Goal: Task Accomplishment & Management: Use online tool/utility

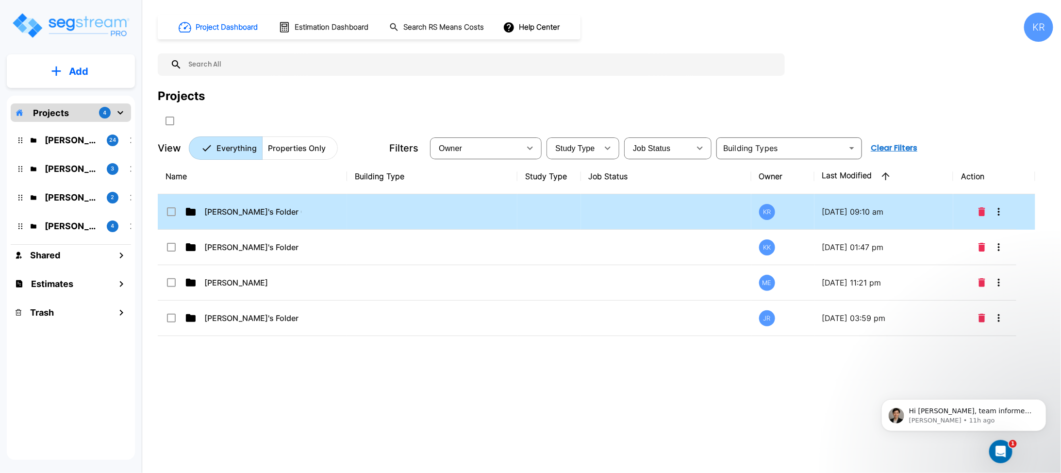
click at [261, 219] on td "[PERSON_NAME]'s Folder (Finalized Reports)" at bounding box center [252, 211] width 189 height 35
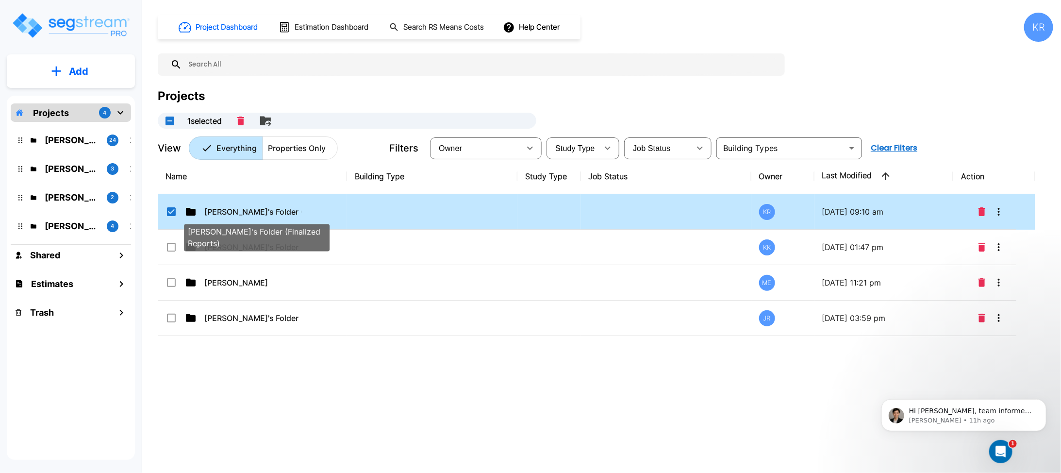
click at [260, 212] on p "[PERSON_NAME]'s Folder (Finalized Reports)" at bounding box center [252, 212] width 97 height 12
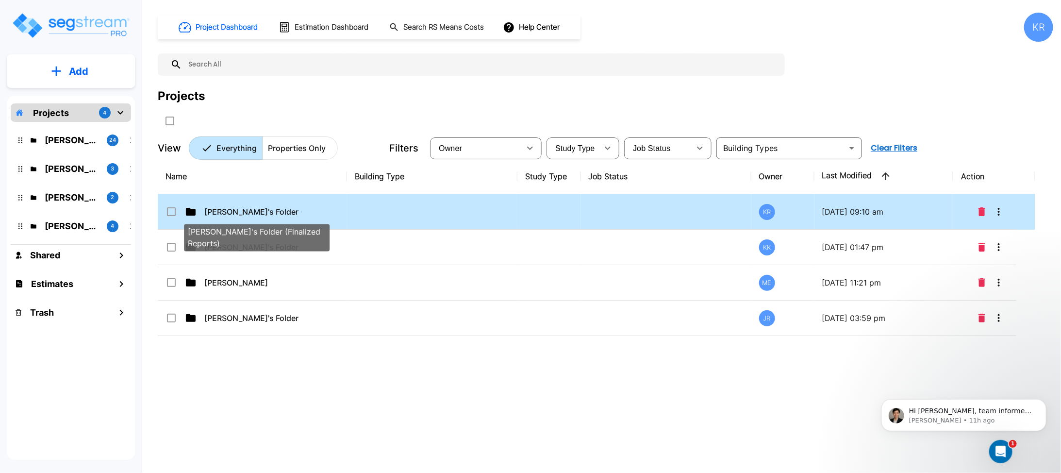
click at [260, 210] on p "[PERSON_NAME]'s Folder (Finalized Reports)" at bounding box center [252, 212] width 97 height 12
checkbox input "true"
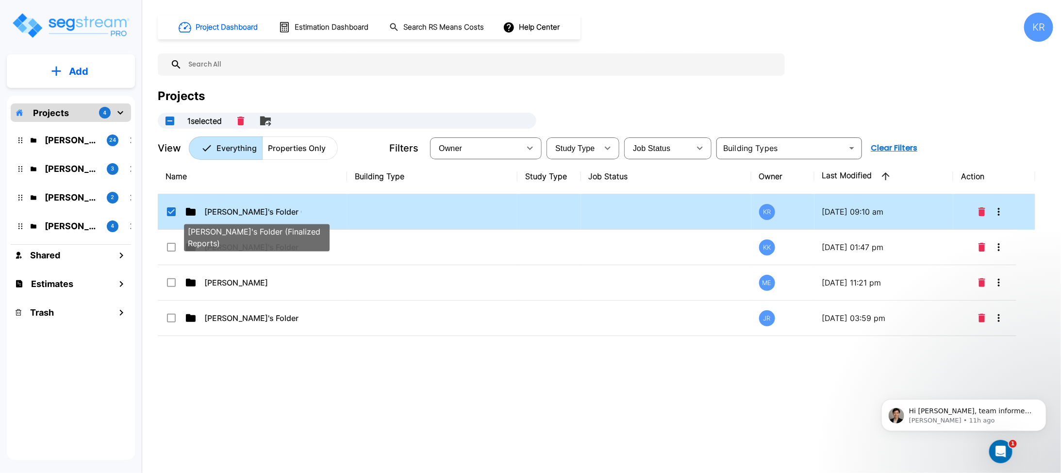
click at [260, 210] on p "[PERSON_NAME]'s Folder (Finalized Reports)" at bounding box center [252, 212] width 97 height 12
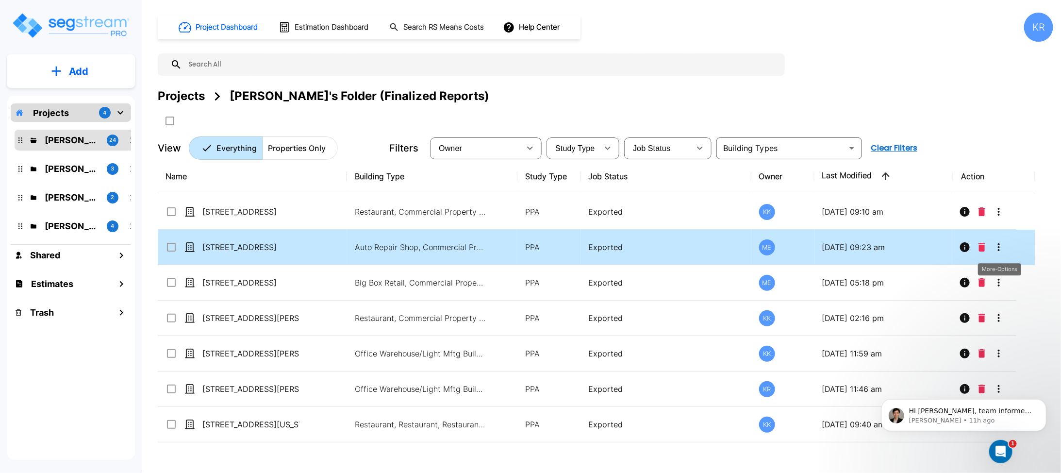
click at [999, 244] on icon "More-Options" at bounding box center [999, 247] width 2 height 8
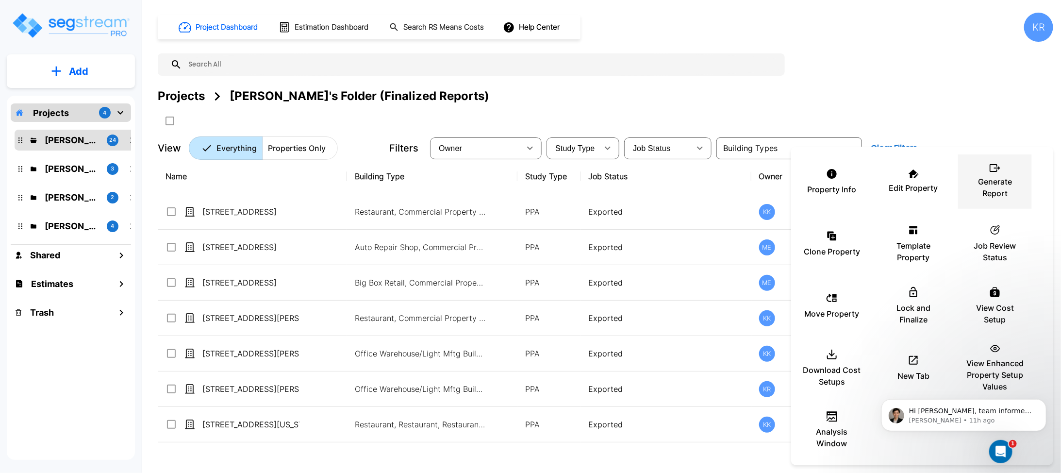
click at [1007, 190] on p "Generate Report" at bounding box center [995, 187] width 58 height 23
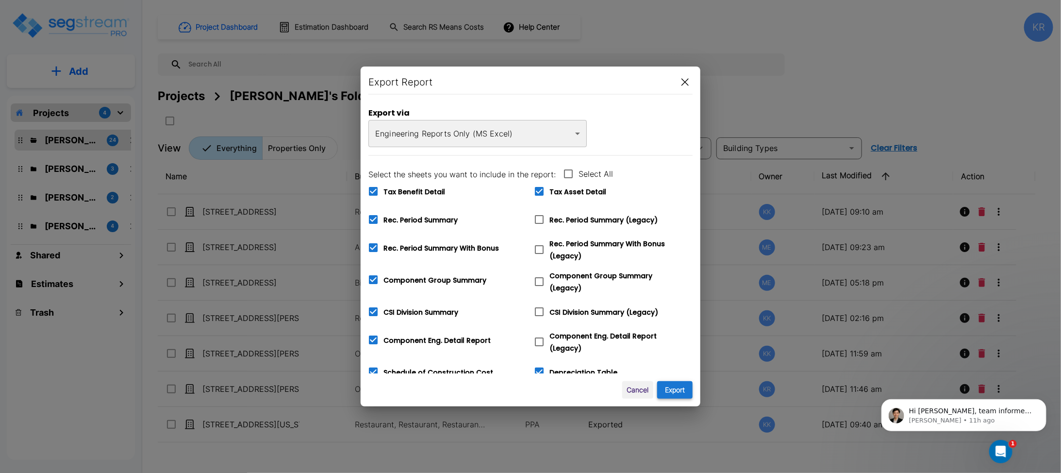
click at [674, 391] on button "Export" at bounding box center [674, 390] width 35 height 18
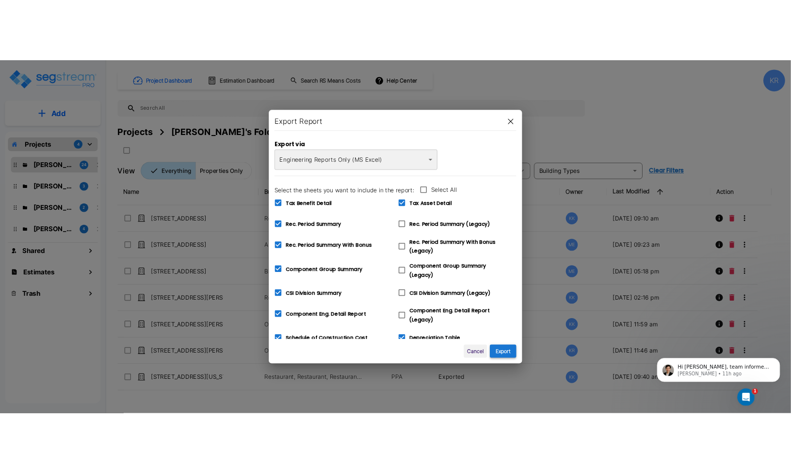
scroll to position [237, 0]
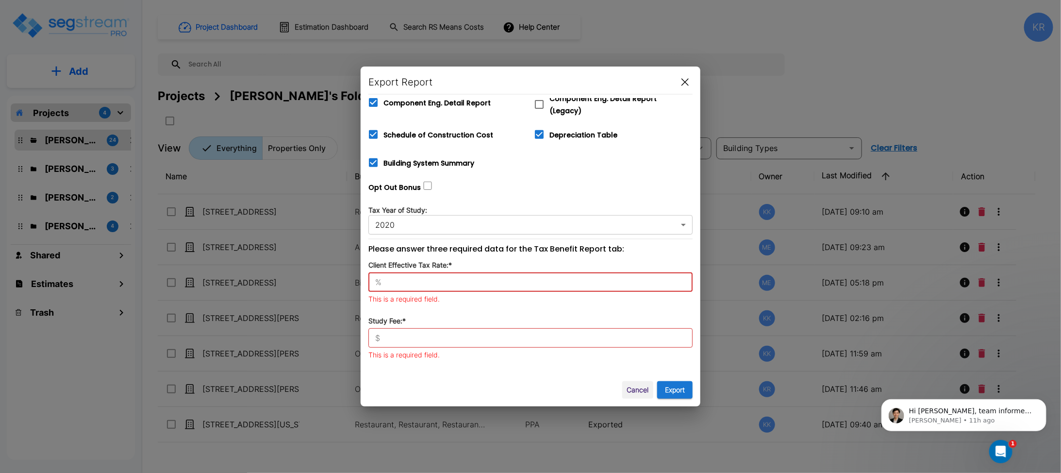
click at [409, 277] on input "text" at bounding box center [538, 282] width 307 height 10
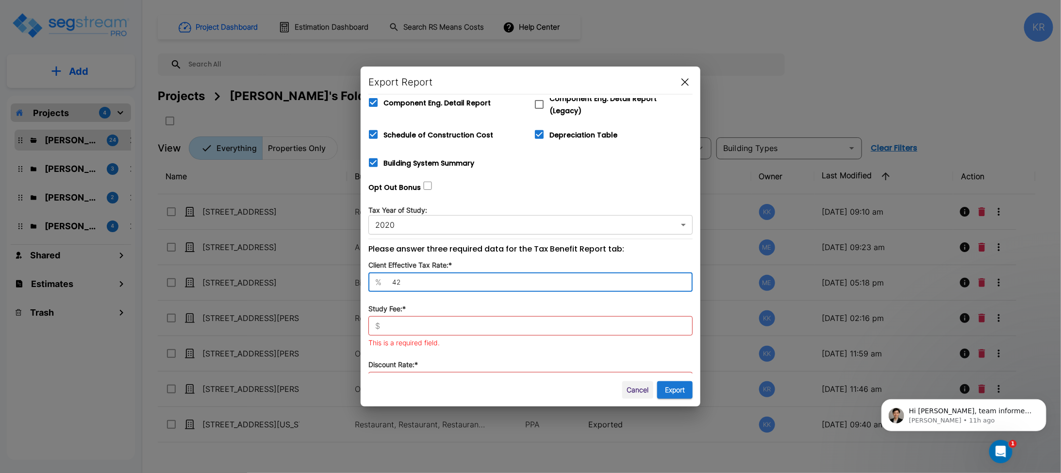
type input "42"
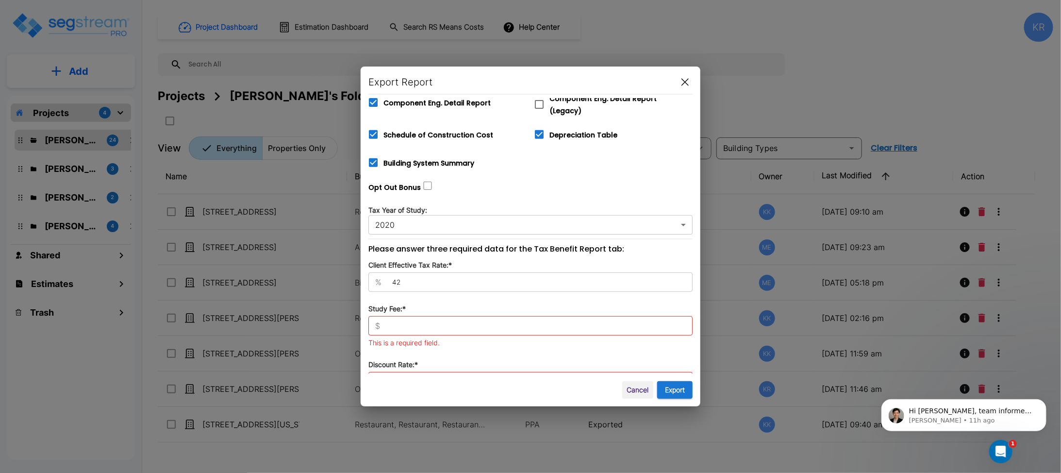
click at [387, 321] on input "text" at bounding box center [538, 326] width 309 height 10
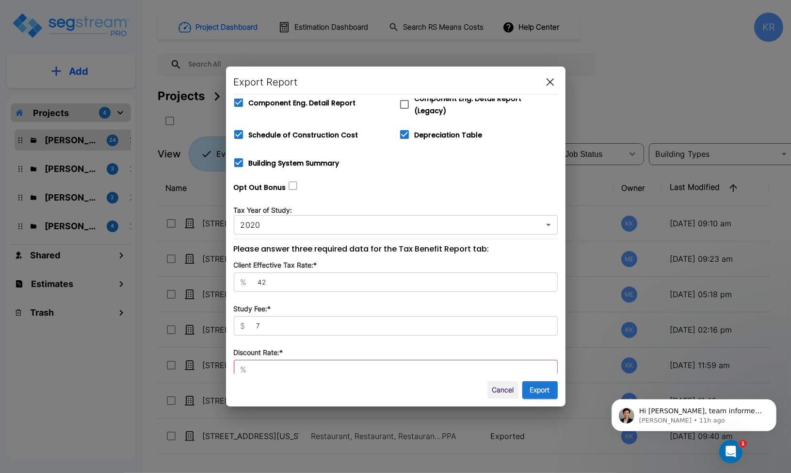
click at [275, 321] on input "7" at bounding box center [403, 326] width 309 height 10
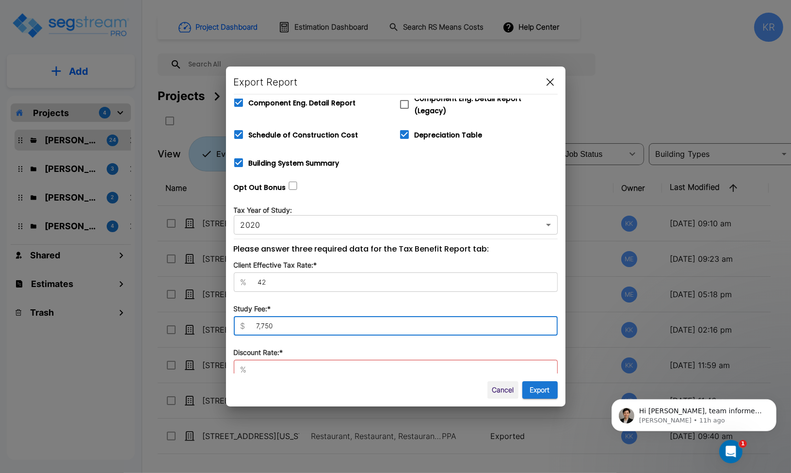
type input "7,750"
click at [273, 364] on input "text" at bounding box center [404, 369] width 307 height 10
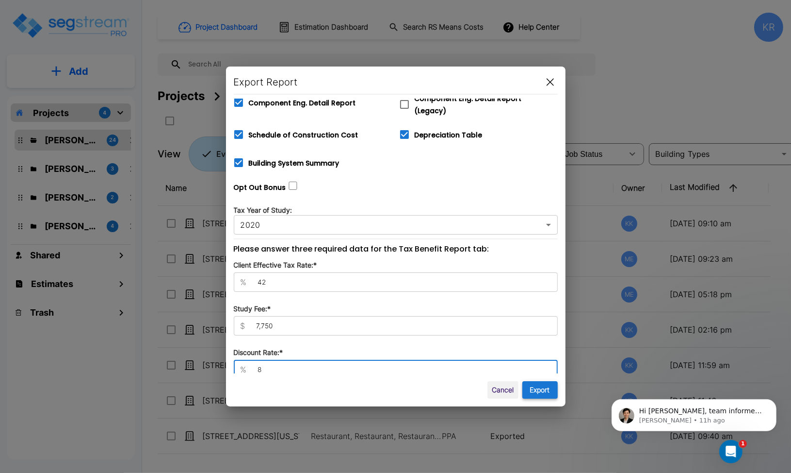
type input "8"
click at [531, 394] on button "Export" at bounding box center [540, 390] width 35 height 18
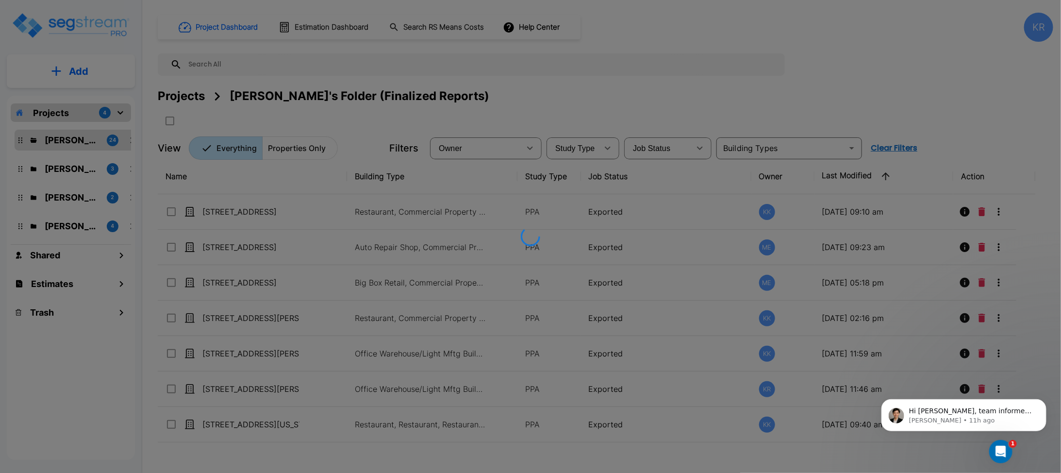
scroll to position [0, 0]
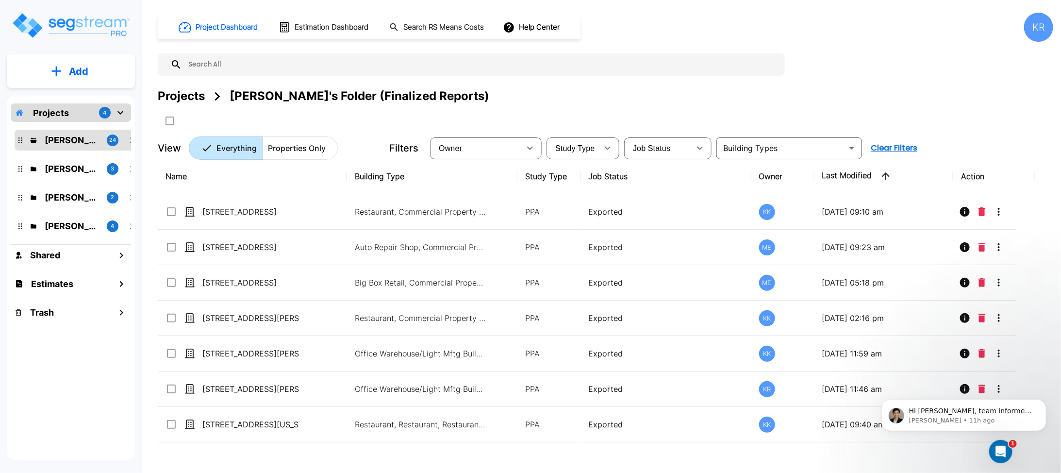
click at [770, 24] on div "Project Dashboard Estimation Dashboard Search RS Means Costs Help Center KR" at bounding box center [605, 27] width 895 height 29
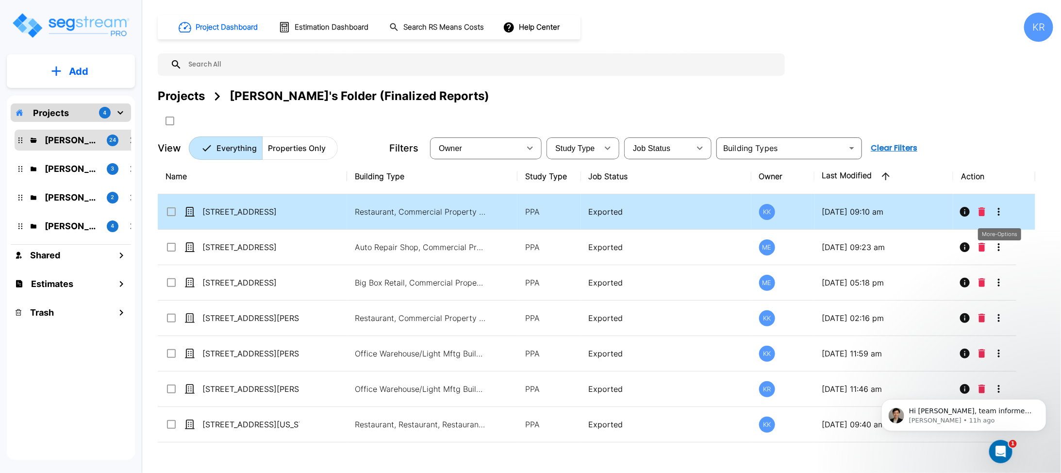
click at [999, 209] on icon "More-Options" at bounding box center [999, 212] width 12 height 12
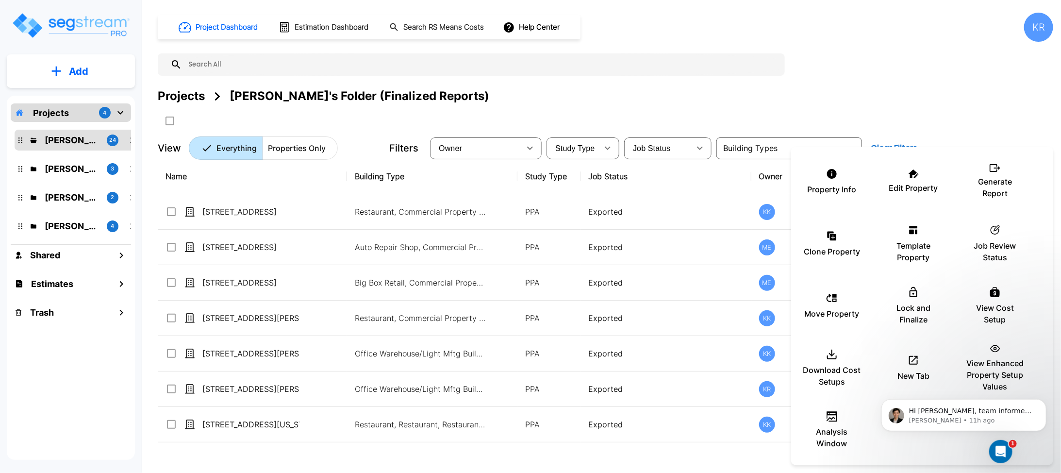
click at [928, 93] on div at bounding box center [530, 236] width 1061 height 473
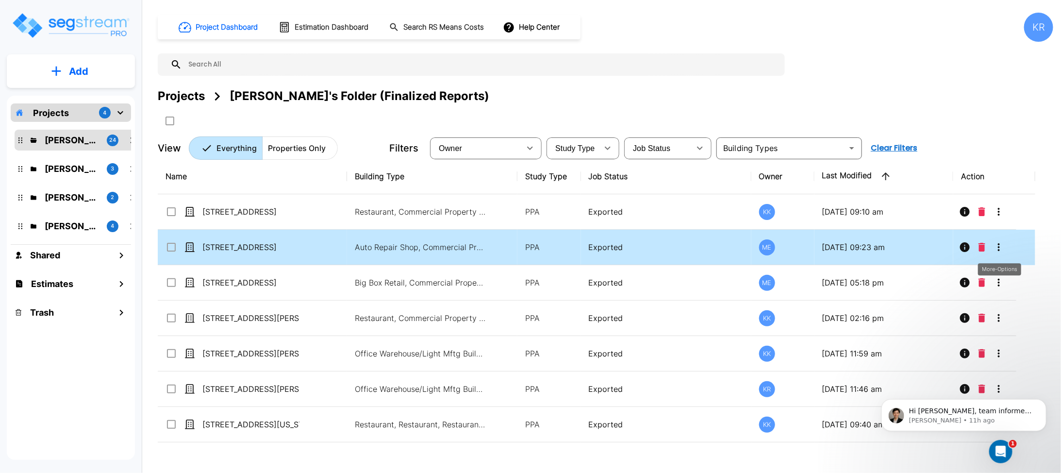
click at [999, 249] on icon "More-Options" at bounding box center [999, 247] width 2 height 8
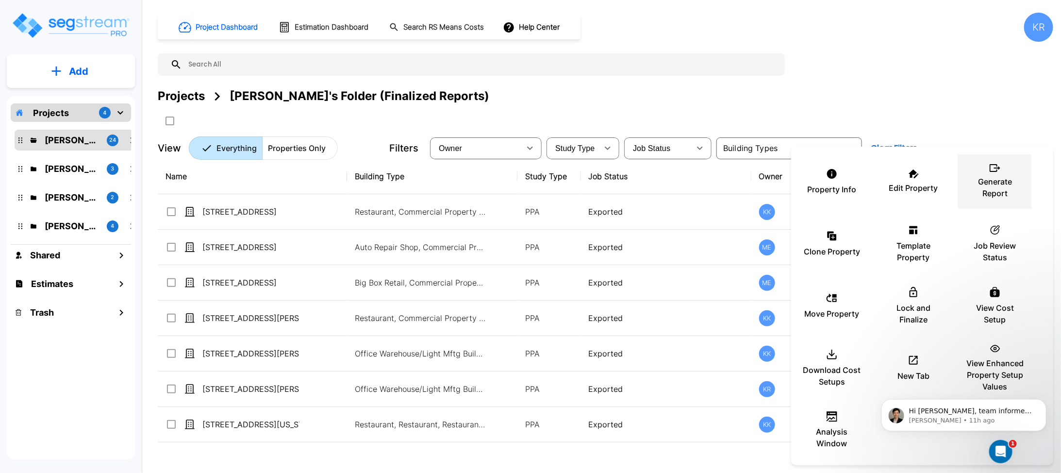
click at [1000, 176] on p "Generate Report" at bounding box center [995, 187] width 58 height 23
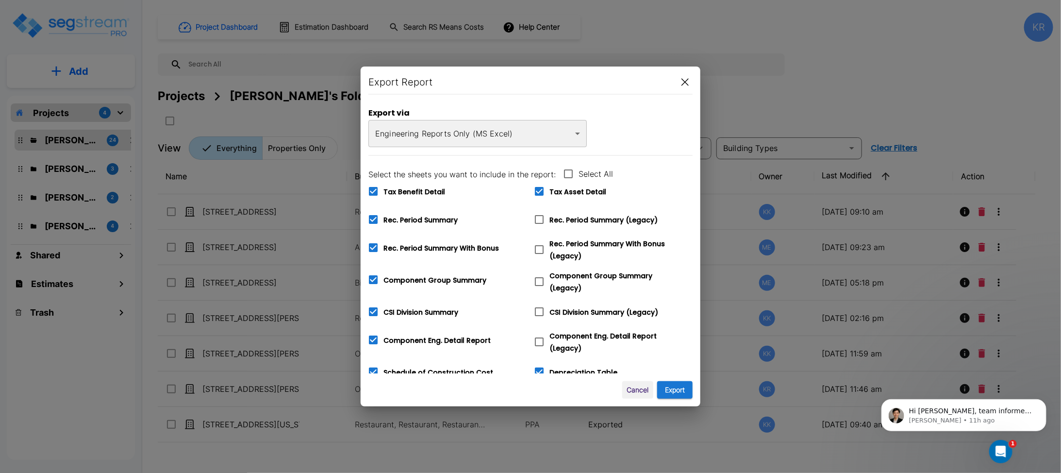
type input "42"
type input "7,750"
type input "8"
click at [672, 395] on button "Export" at bounding box center [674, 390] width 35 height 18
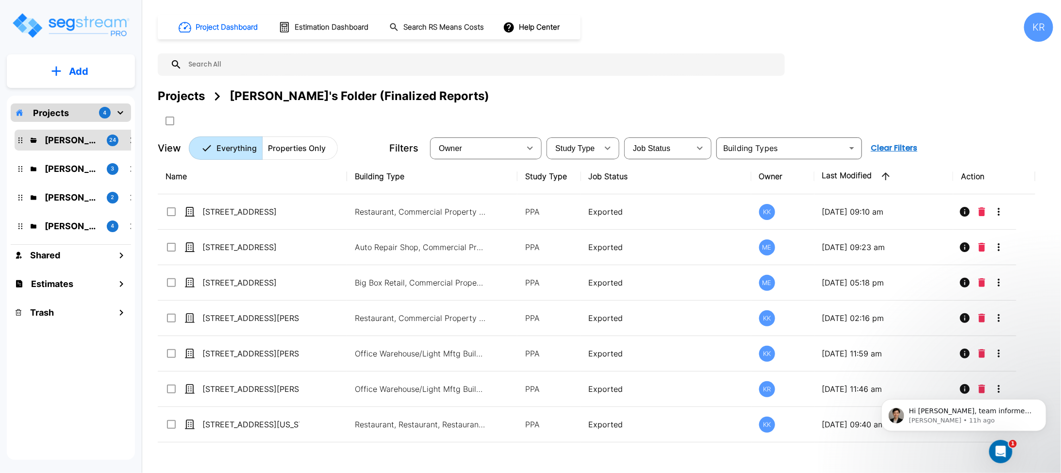
click at [703, 77] on div "Project Dashboard Estimation Dashboard Search RS Means Costs Help Center KR Pro…" at bounding box center [605, 86] width 895 height 147
click at [707, 94] on div "Projects [PERSON_NAME]'s Folder (Finalized Reports)" at bounding box center [605, 95] width 895 height 17
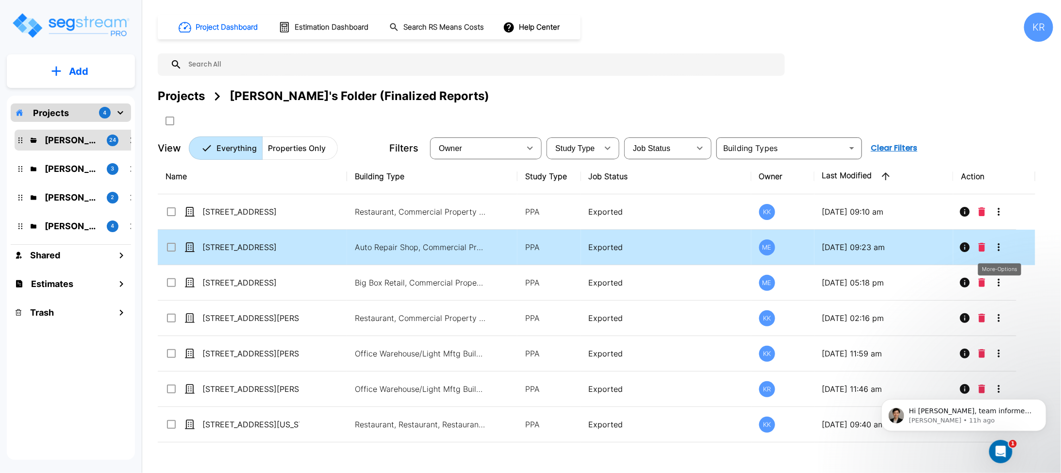
click at [1000, 244] on icon "More-Options" at bounding box center [999, 247] width 12 height 12
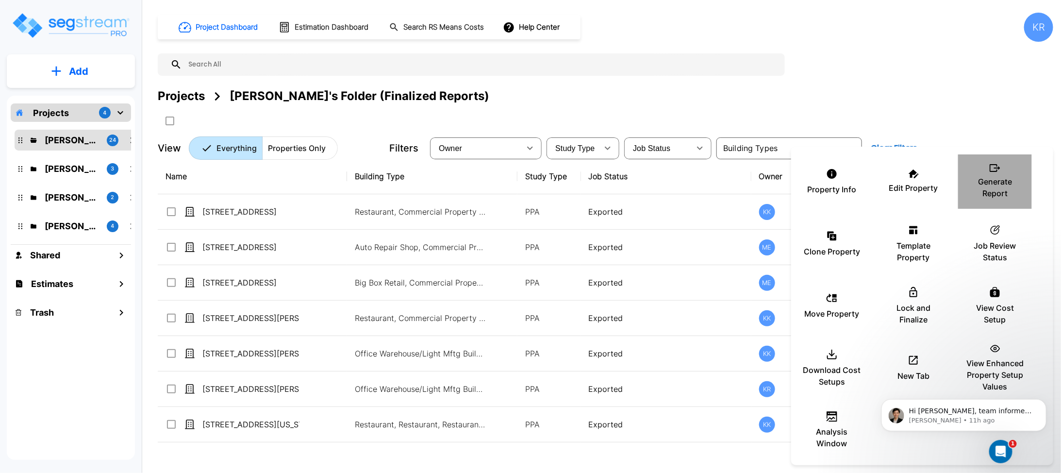
click at [995, 176] on p "Generate Report" at bounding box center [995, 187] width 58 height 23
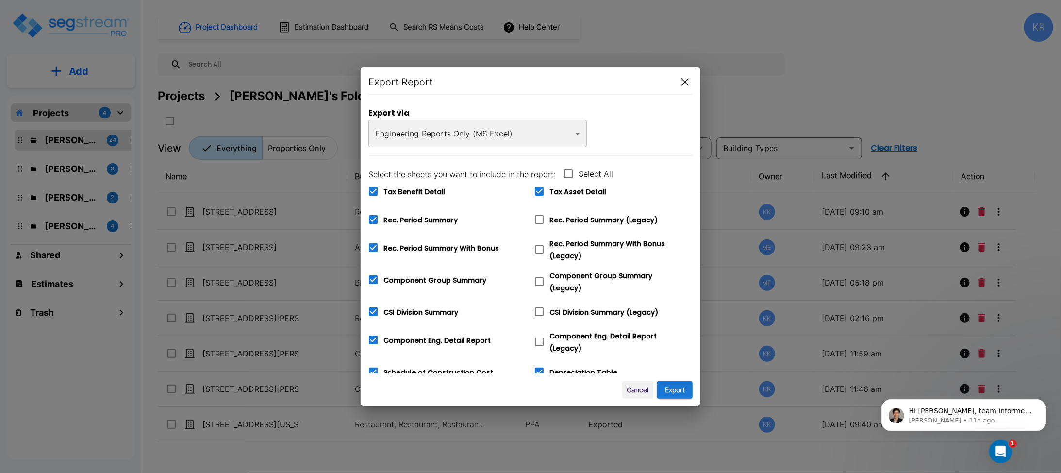
click at [376, 190] on icon at bounding box center [373, 191] width 9 height 9
click at [373, 189] on input "Tax Benefit Detail" at bounding box center [368, 185] width 10 height 8
checkbox input "false"
click at [536, 188] on input "Tax Asset Detail" at bounding box center [534, 185] width 10 height 8
checkbox input "false"
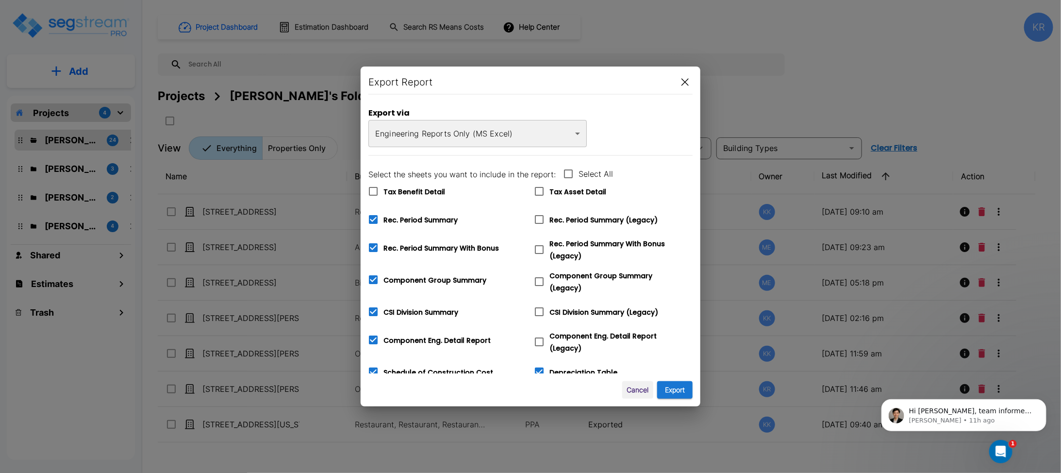
click at [540, 220] on icon at bounding box center [539, 219] width 12 height 12
click at [539, 217] on input "Rec. Period Summary (Legacy)" at bounding box center [534, 213] width 10 height 8
checkbox input "true"
checkbox input "false"
click at [540, 253] on icon at bounding box center [539, 249] width 9 height 9
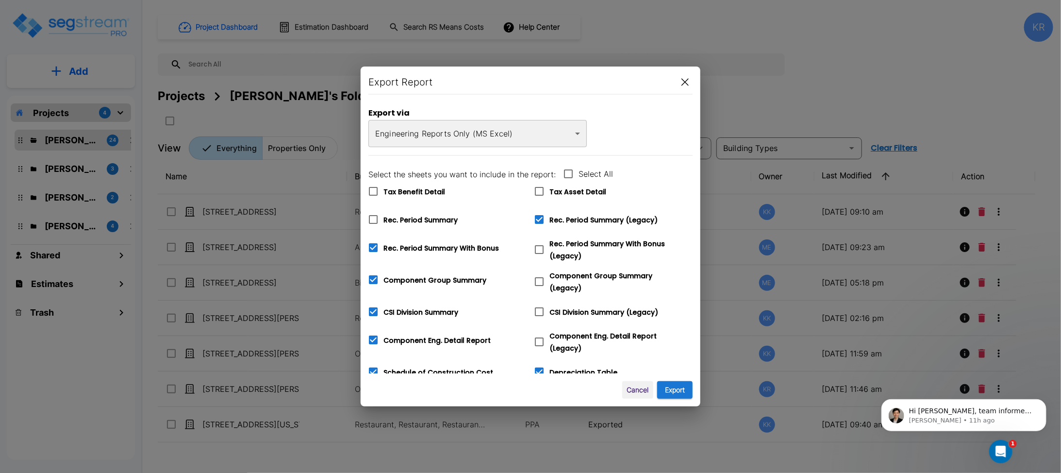
click at [539, 247] on input "Rec. Period Summary With Bonus (Legacy)" at bounding box center [534, 243] width 10 height 8
checkbox input "true"
checkbox input "false"
click at [540, 278] on icon at bounding box center [539, 282] width 12 height 12
click at [539, 278] on input "Component Group Summary (Legacy)" at bounding box center [534, 275] width 10 height 8
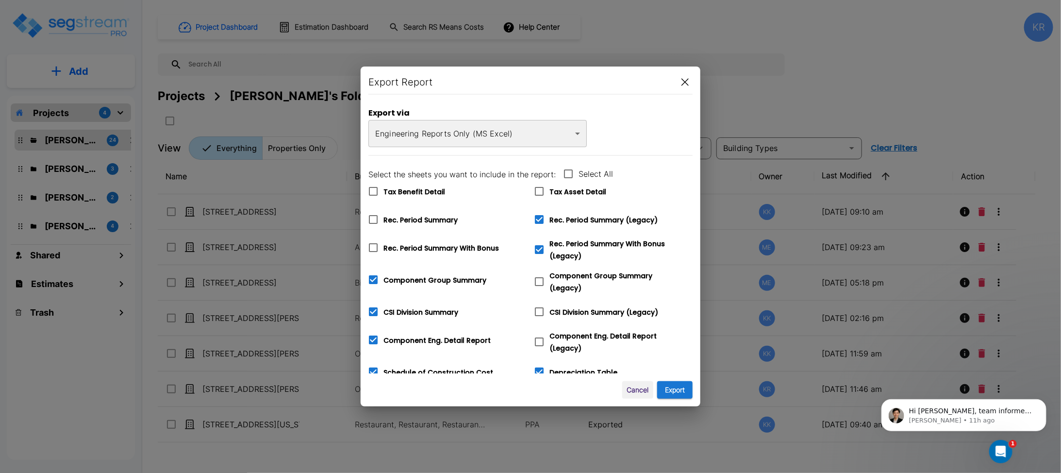
checkbox input "true"
checkbox input "false"
click at [538, 309] on icon at bounding box center [539, 312] width 12 height 12
click at [538, 309] on input "CSI Division Summary (Legacy)" at bounding box center [534, 305] width 10 height 8
checkbox input "true"
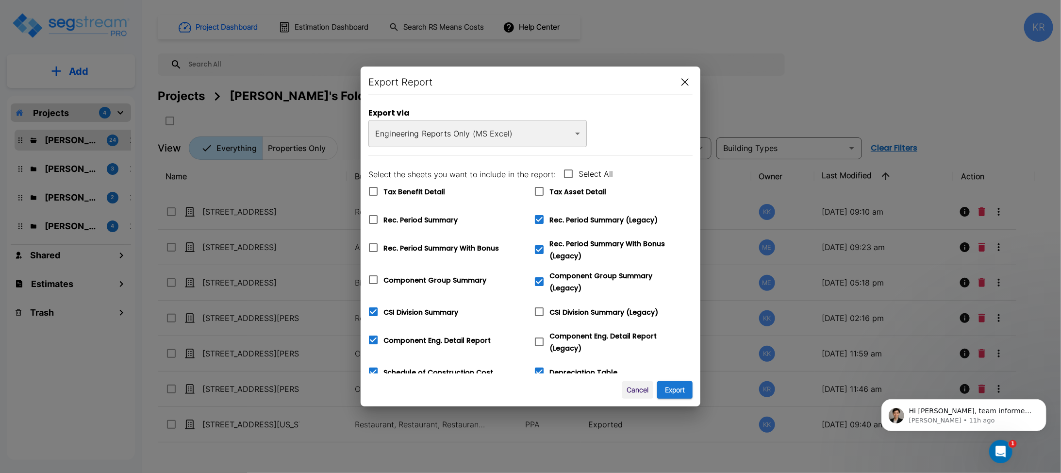
checkbox input "false"
click at [541, 336] on icon at bounding box center [539, 342] width 12 height 12
click at [539, 332] on input "Component Eng. Detail Report (Legacy)" at bounding box center [534, 335] width 10 height 8
checkbox input "true"
checkbox input "false"
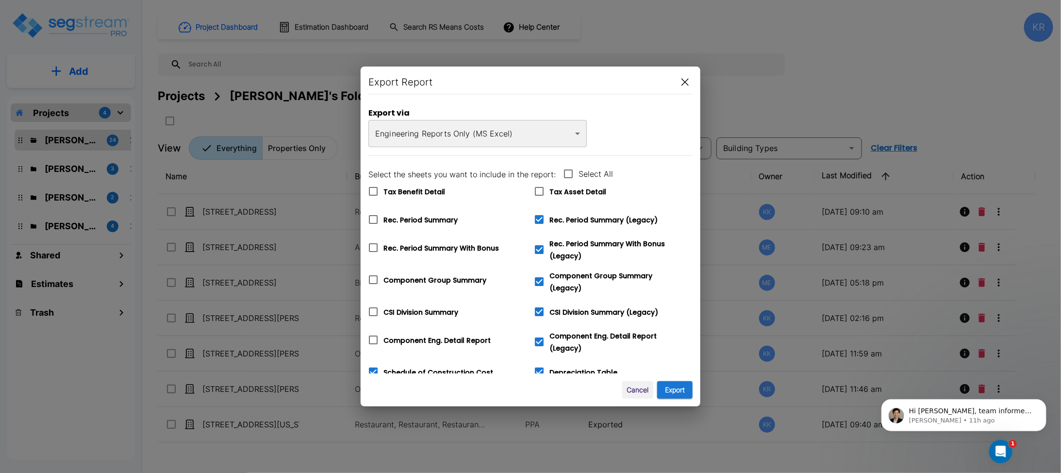
checkbox input "true"
checkbox input "false"
checkbox input "true"
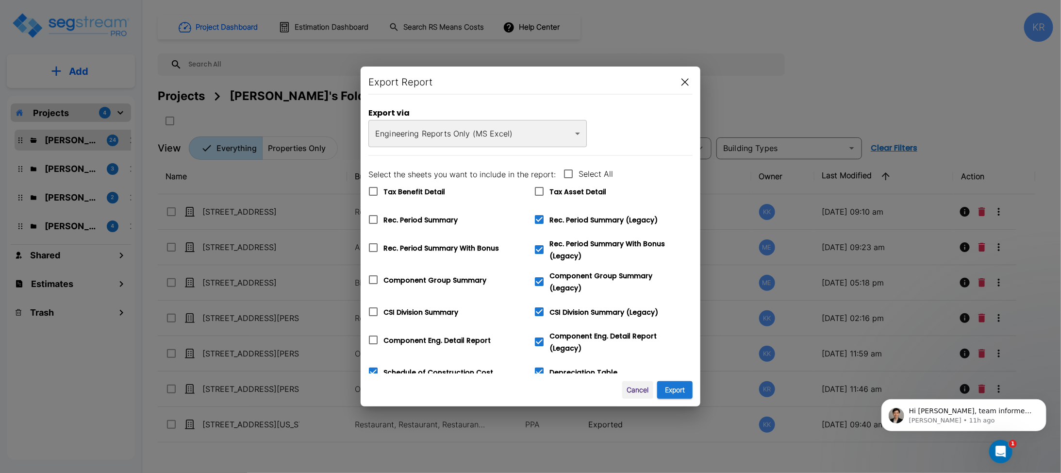
checkbox input "false"
checkbox input "true"
checkbox input "false"
checkbox input "true"
checkbox input "false"
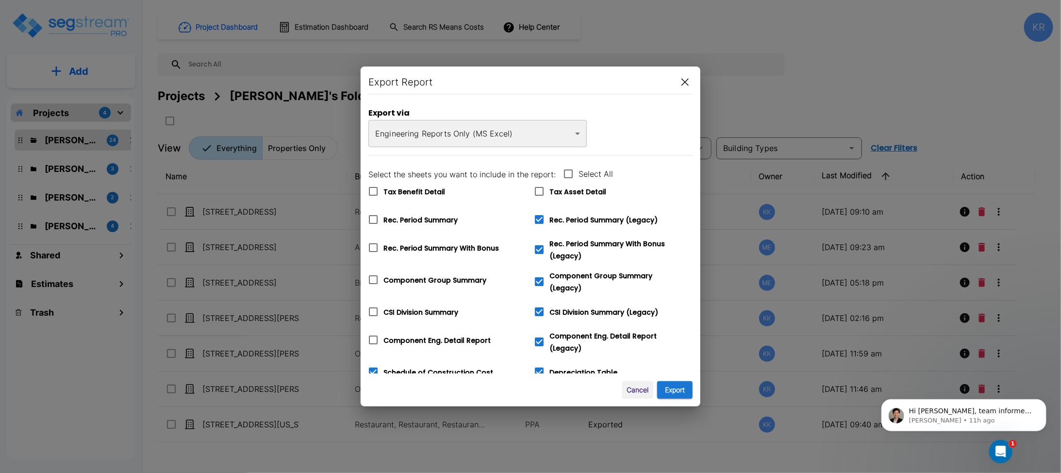
checkbox input "true"
checkbox input "false"
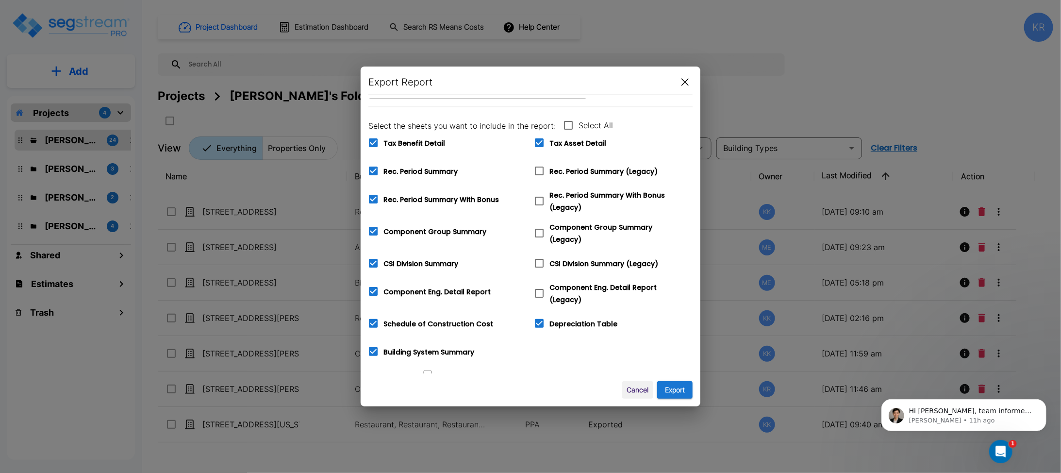
scroll to position [43, 0]
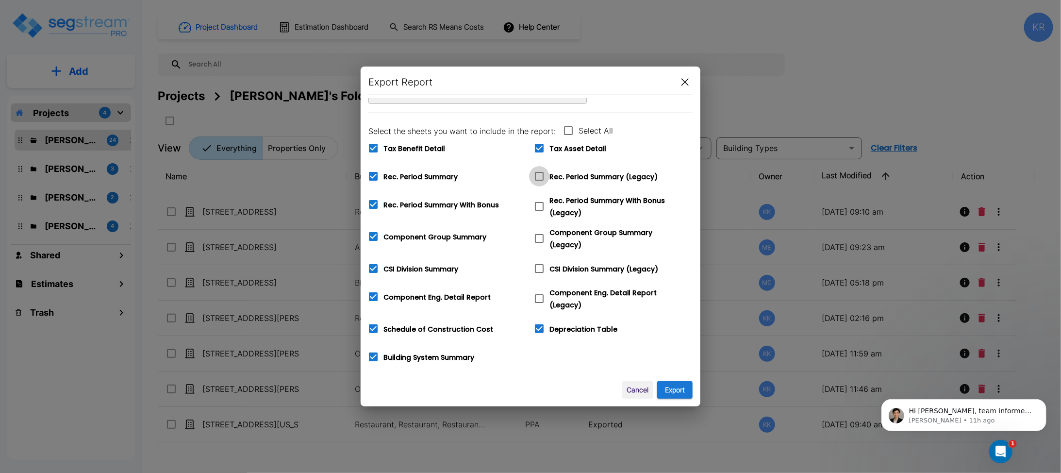
click at [538, 176] on icon at bounding box center [539, 176] width 12 height 12
click at [538, 174] on input "Rec. Period Summary (Legacy)" at bounding box center [534, 170] width 10 height 8
checkbox input "true"
checkbox input "false"
click at [540, 205] on icon at bounding box center [539, 206] width 12 height 12
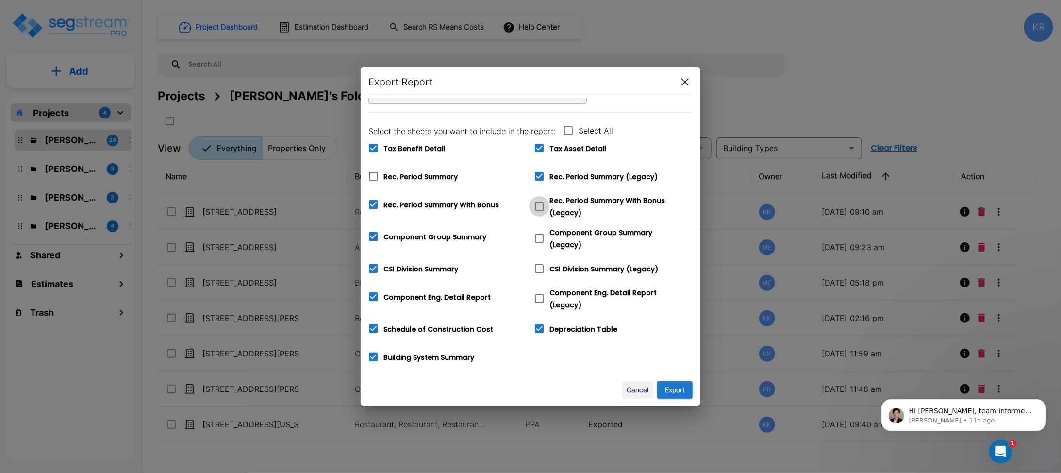
click at [539, 204] on input "Rec. Period Summary With Bonus (Legacy)" at bounding box center [534, 200] width 10 height 8
checkbox input "true"
checkbox input "false"
click at [536, 235] on icon at bounding box center [539, 238] width 12 height 12
click at [536, 235] on input "Component Group Summary (Legacy)" at bounding box center [534, 232] width 10 height 8
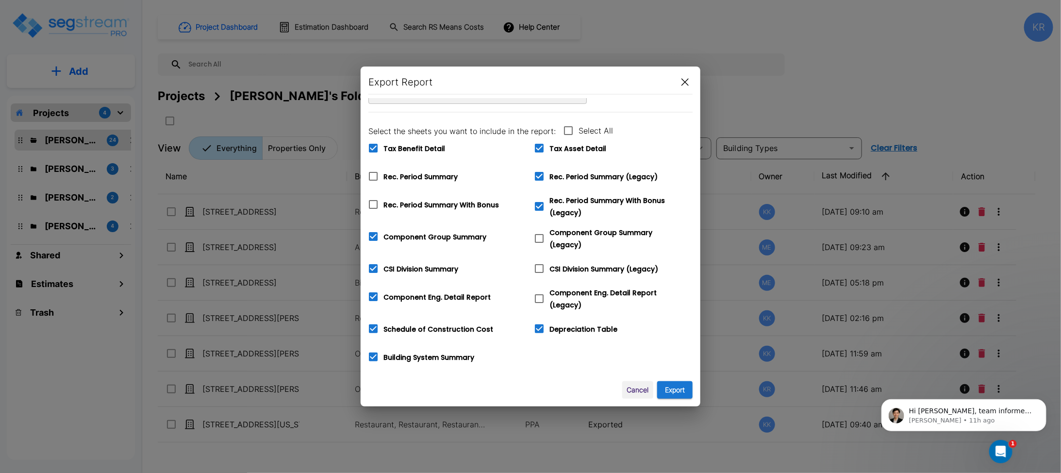
checkbox input "true"
checkbox input "false"
drag, startPoint x: 541, startPoint y: 264, endPoint x: 542, endPoint y: 282, distance: 18.0
click at [541, 264] on icon at bounding box center [539, 268] width 12 height 12
click at [539, 264] on input "CSI Division Summary (Legacy)" at bounding box center [534, 262] width 10 height 8
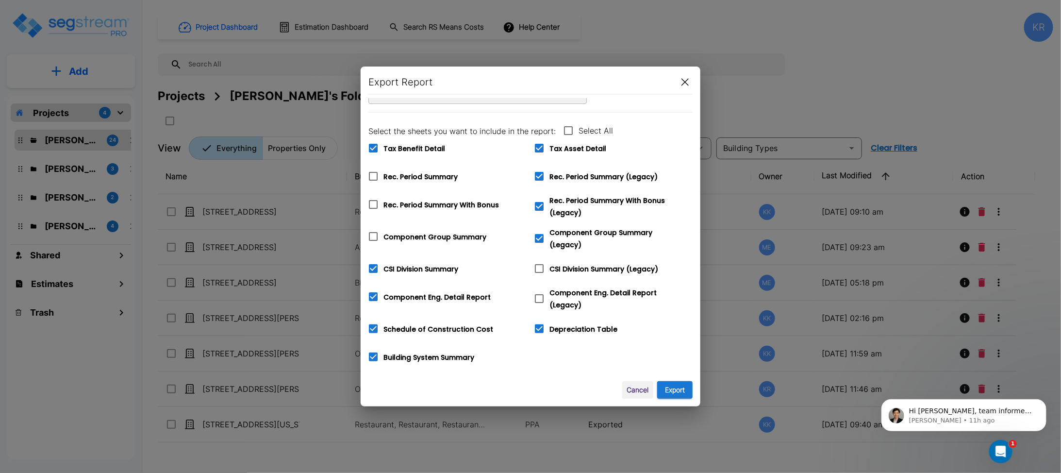
checkbox input "true"
checkbox input "false"
click at [539, 294] on icon at bounding box center [539, 298] width 9 height 9
click at [539, 289] on input "Component Eng. Detail Report (Legacy)" at bounding box center [534, 292] width 10 height 8
checkbox input "true"
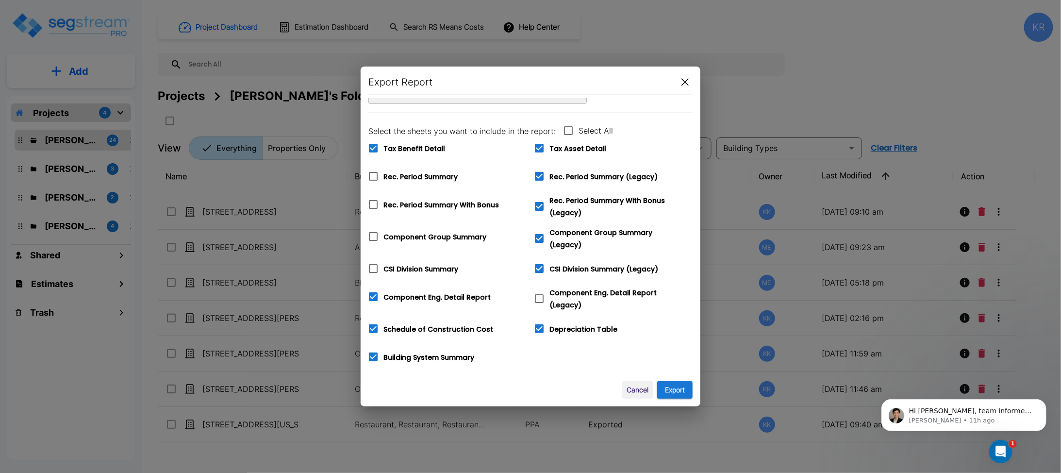
checkbox input "true"
checkbox input "false"
click at [371, 143] on input "Tax Benefit Detail" at bounding box center [368, 142] width 10 height 8
checkbox input "false"
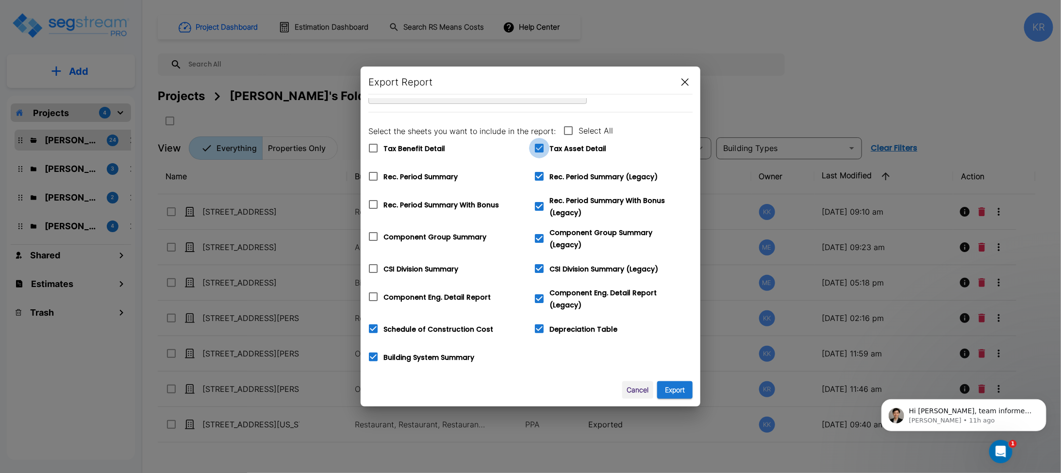
click at [538, 146] on icon at bounding box center [539, 148] width 9 height 9
click at [538, 146] on input "Tax Asset Detail" at bounding box center [534, 142] width 10 height 8
checkbox input "false"
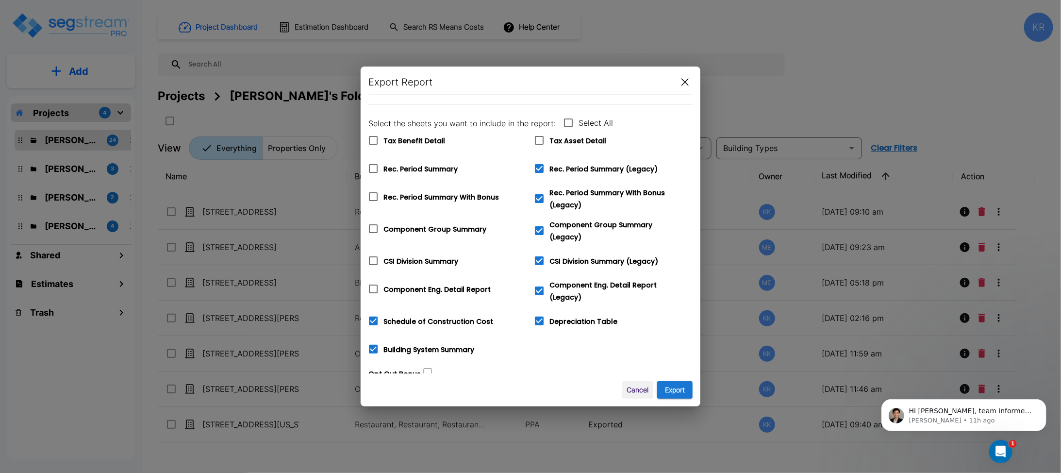
scroll to position [52, 0]
click at [374, 315] on icon at bounding box center [373, 319] width 9 height 9
click at [373, 314] on input "Schedule of Construction Cost" at bounding box center [368, 314] width 10 height 8
checkbox input "false"
click at [673, 390] on button "Export" at bounding box center [674, 390] width 35 height 18
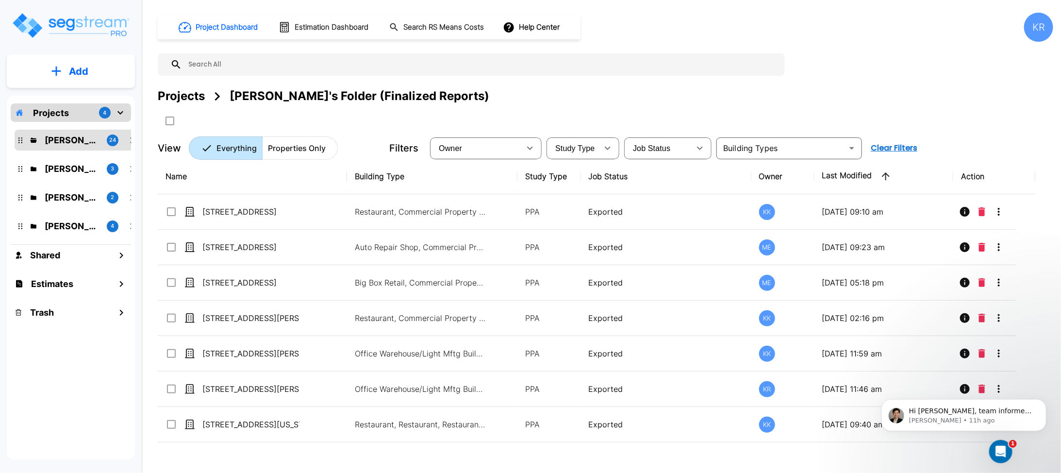
click at [1032, 26] on div "KR" at bounding box center [1038, 27] width 29 height 29
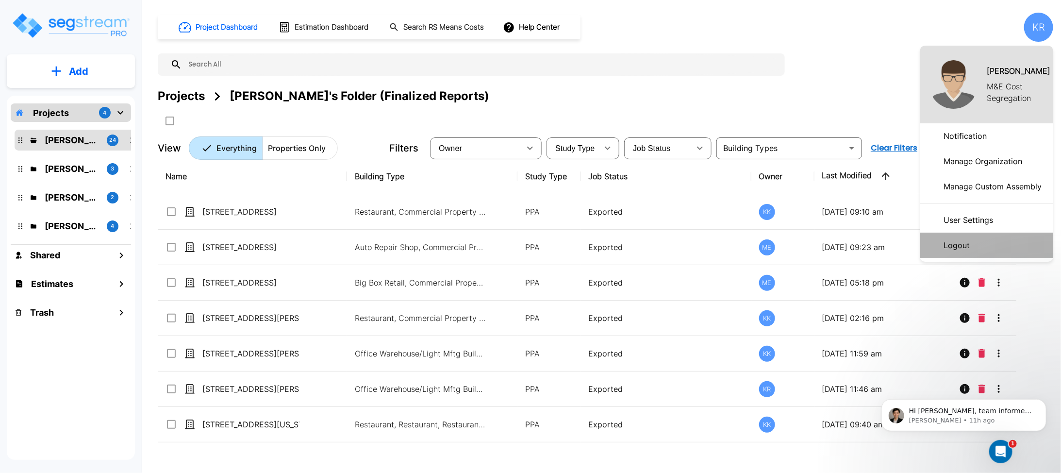
click at [962, 246] on p "Logout" at bounding box center [956, 244] width 34 height 19
